Goal: Find specific page/section: Locate a particular part of the current website

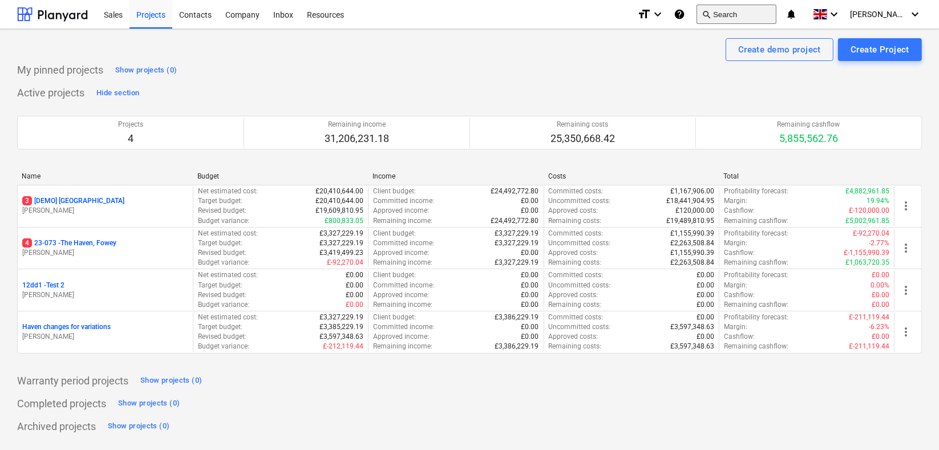
click at [767, 9] on button "search Search" at bounding box center [737, 14] width 80 height 19
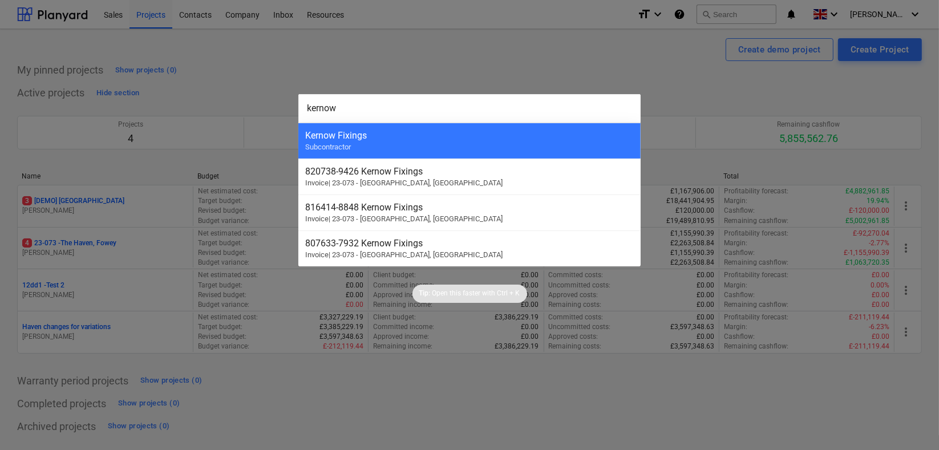
type input "kernow"
click at [515, 46] on div at bounding box center [469, 225] width 939 height 450
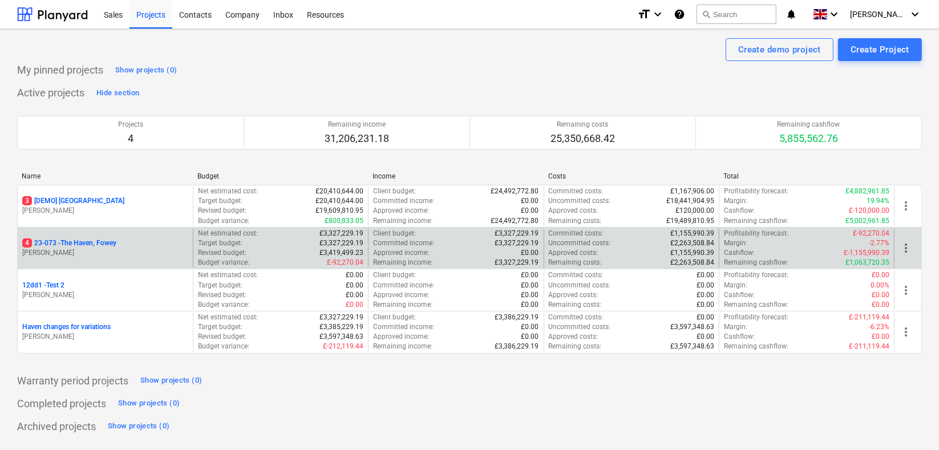
click at [82, 242] on p "4 23-073 - The Haven, Fowey" at bounding box center [69, 243] width 94 height 10
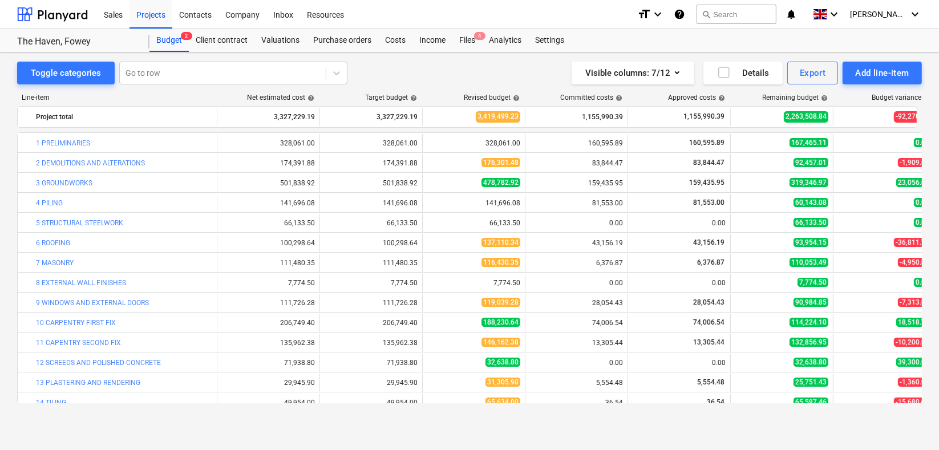
scroll to position [347, 0]
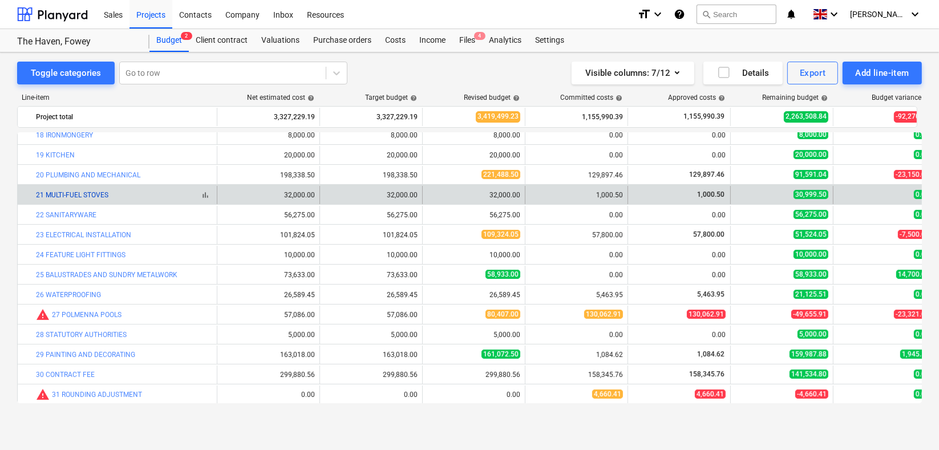
click at [88, 192] on link "21 MULTI-FUEL STOVES" at bounding box center [72, 195] width 72 height 8
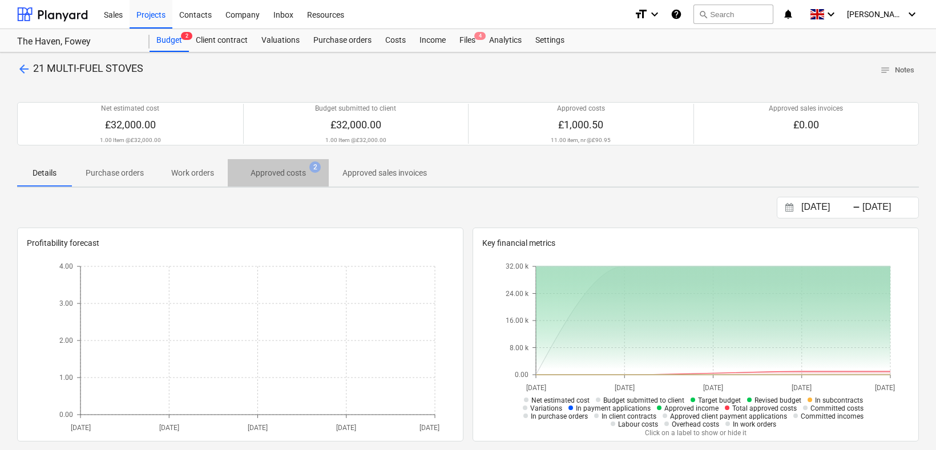
click at [280, 167] on p "Approved costs" at bounding box center [277, 173] width 55 height 12
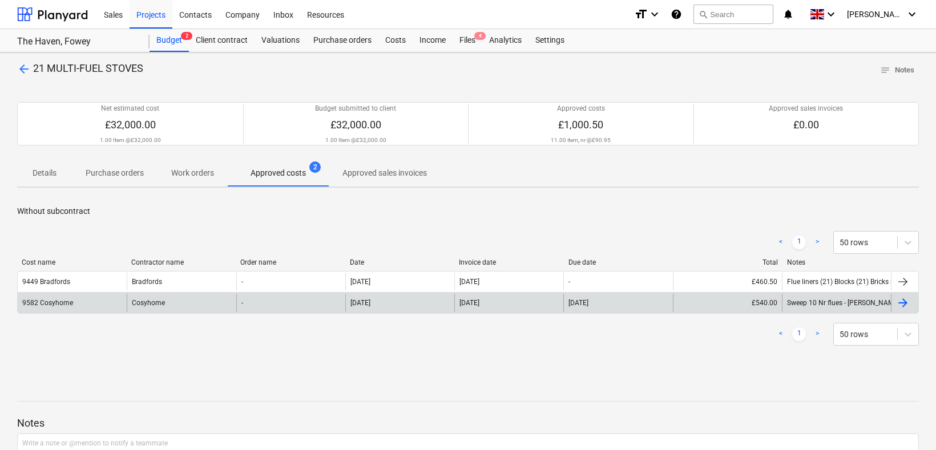
click at [50, 301] on div "9582 Cosyhome" at bounding box center [47, 303] width 51 height 8
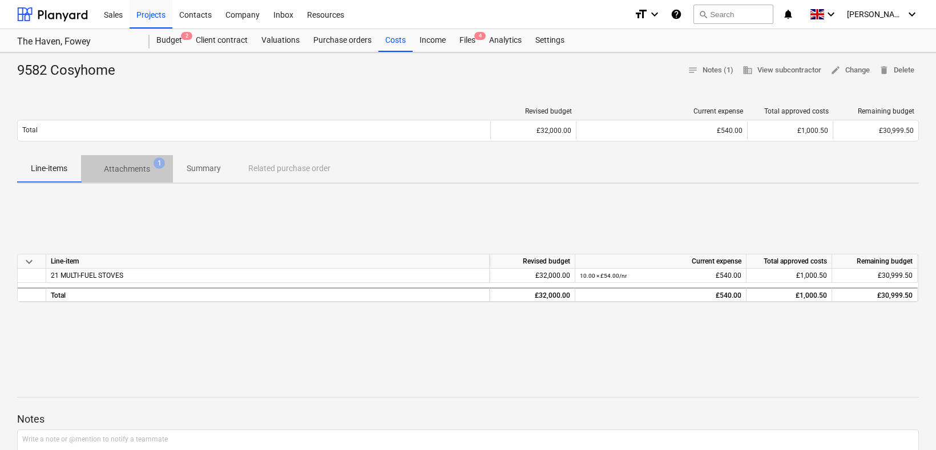
click at [143, 169] on p "Attachments" at bounding box center [127, 169] width 46 height 12
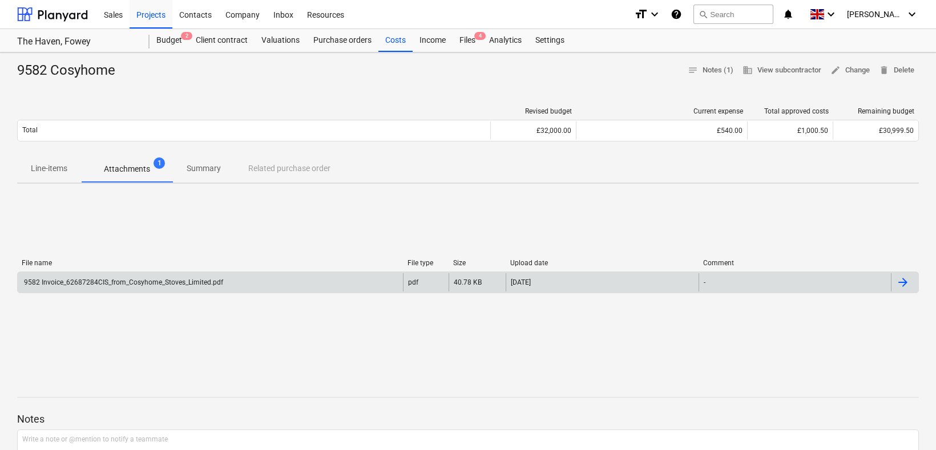
click at [156, 280] on div "9582 Invoice_62687284CIS_from_Cosyhome_Stoves_Limited.pdf" at bounding box center [122, 282] width 201 height 8
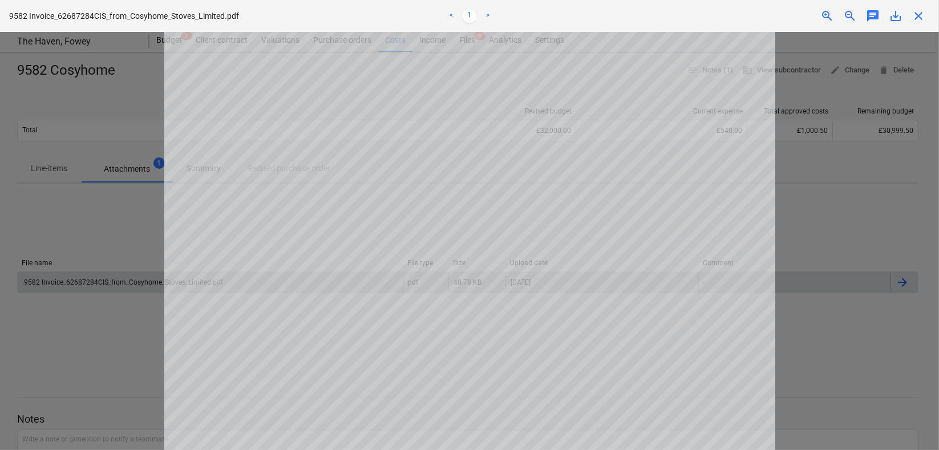
scroll to position [63, 0]
